Goal: Complete application form: Complete application form

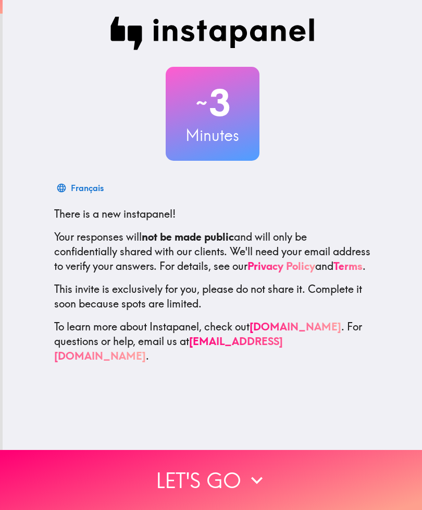
click at [251, 470] on icon "button" at bounding box center [257, 479] width 23 height 23
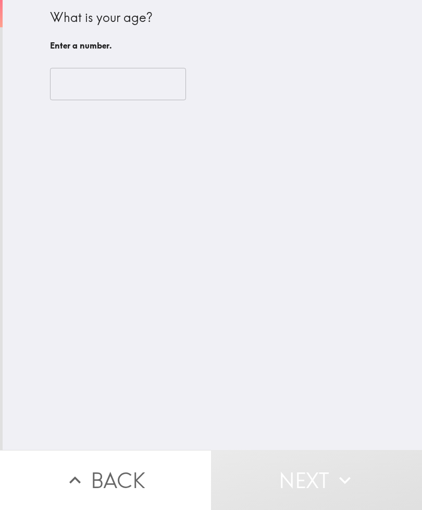
click at [130, 89] on input "number" at bounding box center [118, 84] width 136 height 32
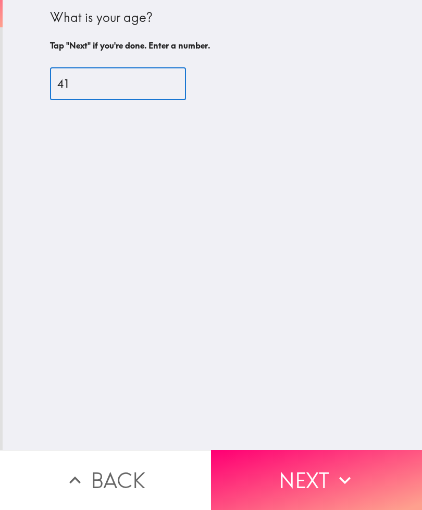
type input "41"
click at [329, 244] on div "What is your age? Tap "Next" if you're done. Enter a number. 41 ​" at bounding box center [213, 225] width 420 height 450
click at [309, 471] on button "Next" at bounding box center [316, 480] width 211 height 60
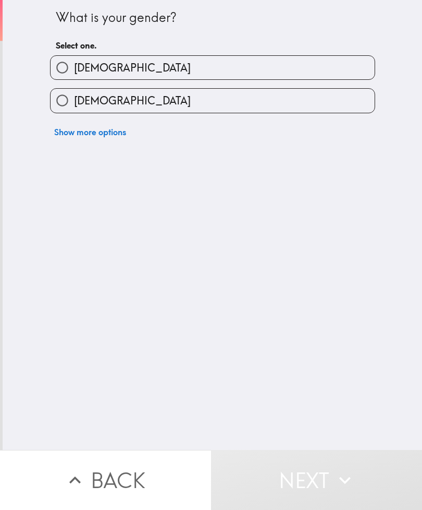
click at [271, 112] on label "[DEMOGRAPHIC_DATA]" at bounding box center [213, 100] width 324 height 23
click at [74, 112] on input "[DEMOGRAPHIC_DATA]" at bounding box center [62, 100] width 23 height 23
radio input "true"
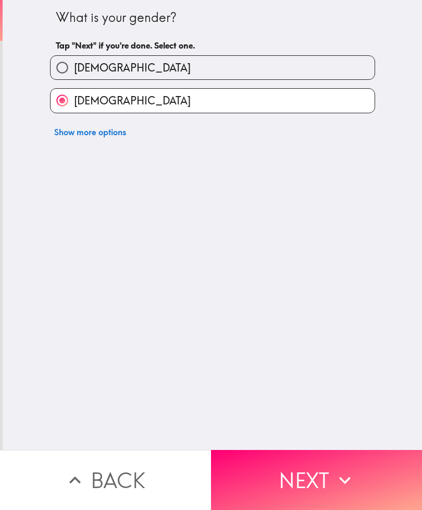
click at [338, 468] on icon "button" at bounding box center [345, 479] width 23 height 23
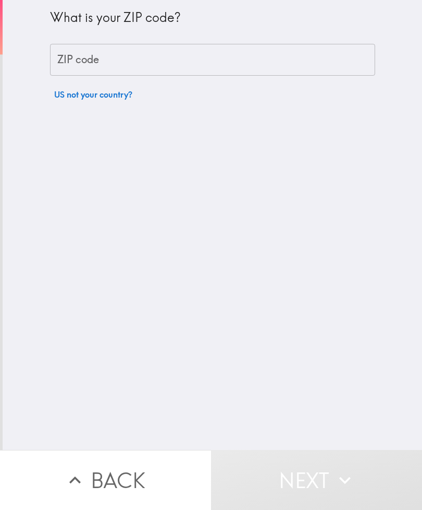
click at [260, 68] on input "ZIP code" at bounding box center [212, 60] width 325 height 32
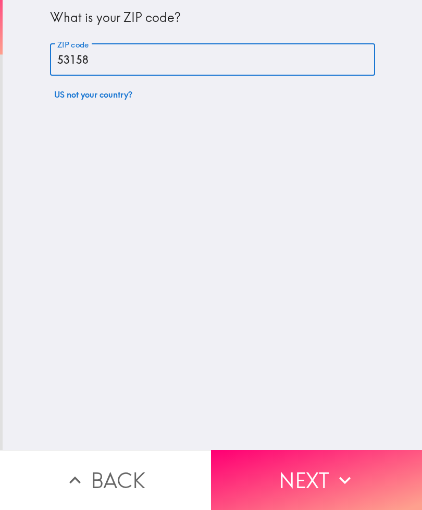
type input "53158"
click at [354, 246] on div "What is your ZIP code? ZIP code 53158 ZIP code US not your country?" at bounding box center [213, 225] width 420 height 450
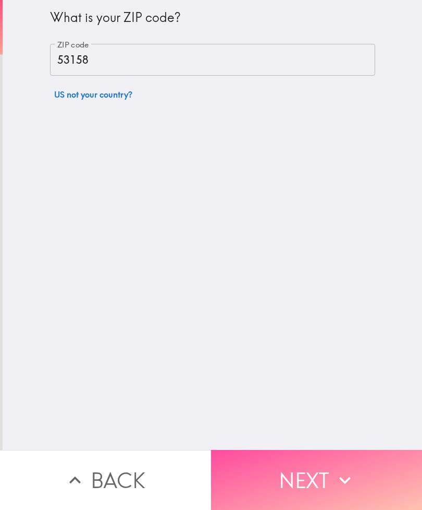
click at [329, 464] on button "Next" at bounding box center [316, 480] width 211 height 60
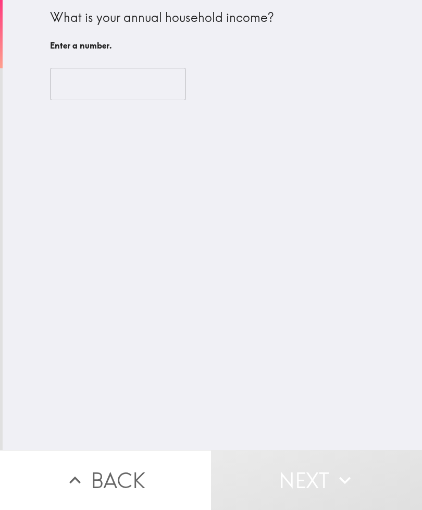
click at [150, 89] on input "number" at bounding box center [118, 84] width 136 height 32
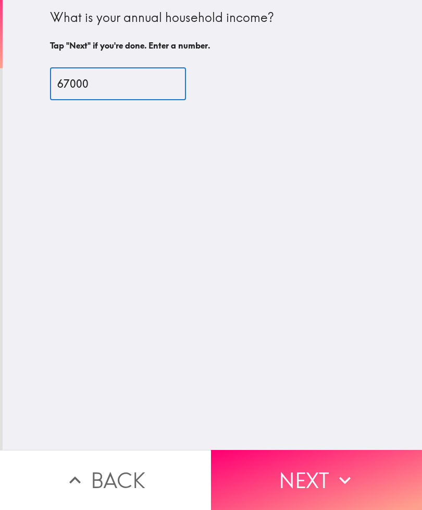
type input "67000"
click at [368, 262] on div "What is your annual household income? Tap "Next" if you're done. Enter a number…" at bounding box center [213, 225] width 420 height 450
click at [326, 462] on button "Next" at bounding box center [316, 480] width 211 height 60
